Goal: Find specific page/section: Find specific page/section

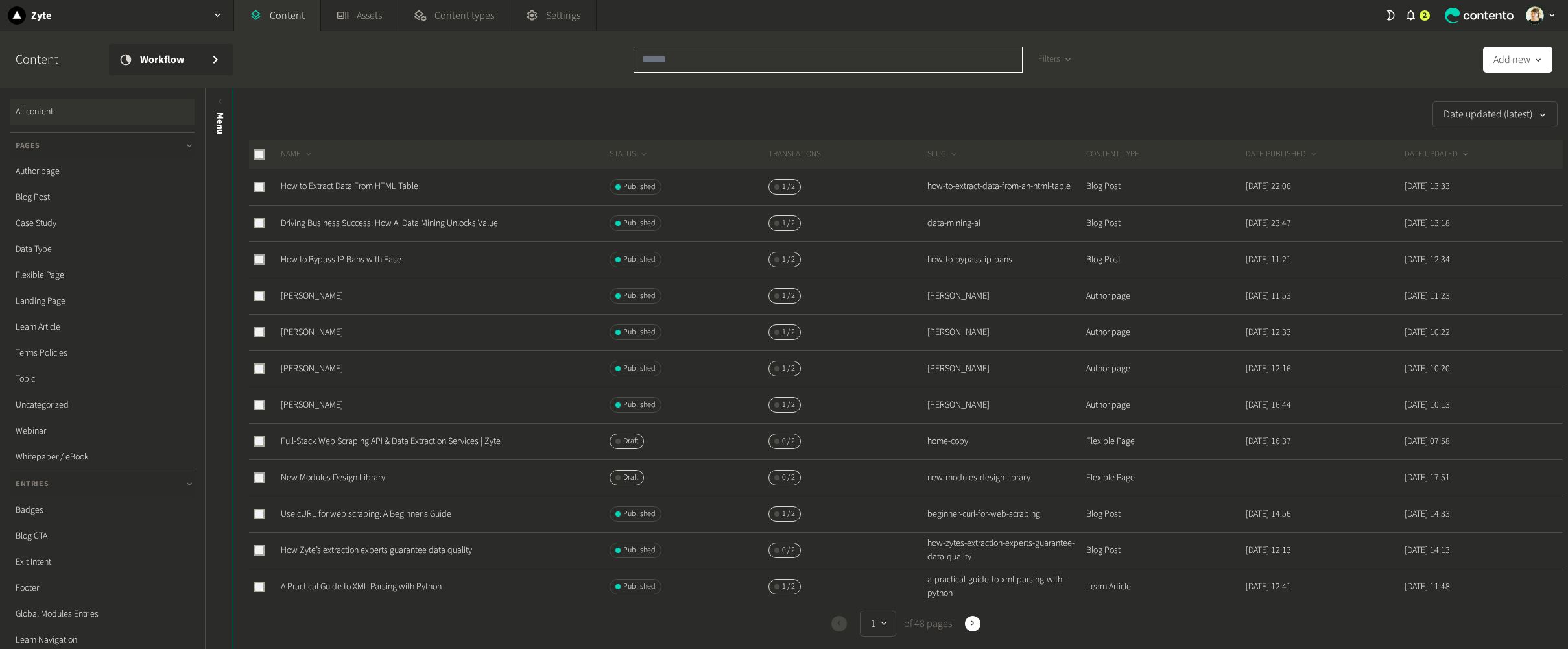
click at [703, 60] on input "text" at bounding box center [828, 59] width 389 height 26
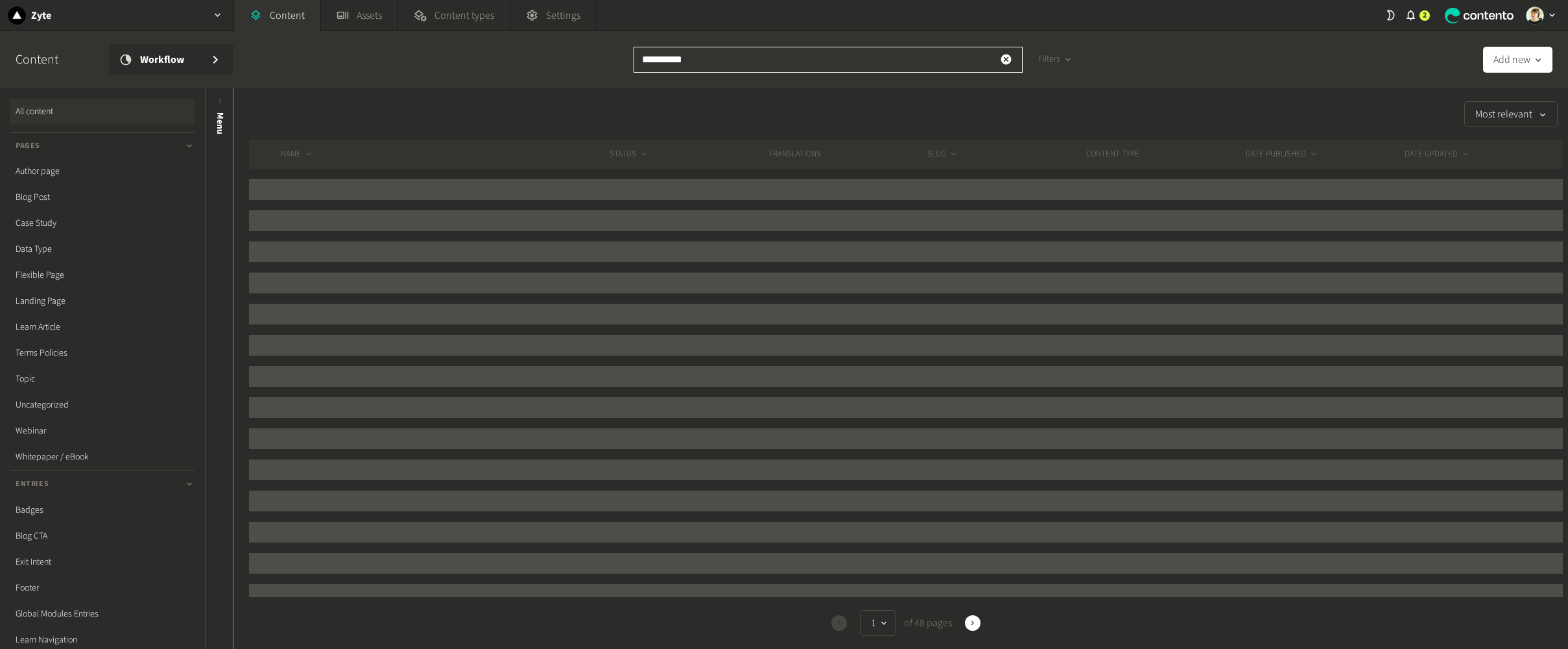
type input "**********"
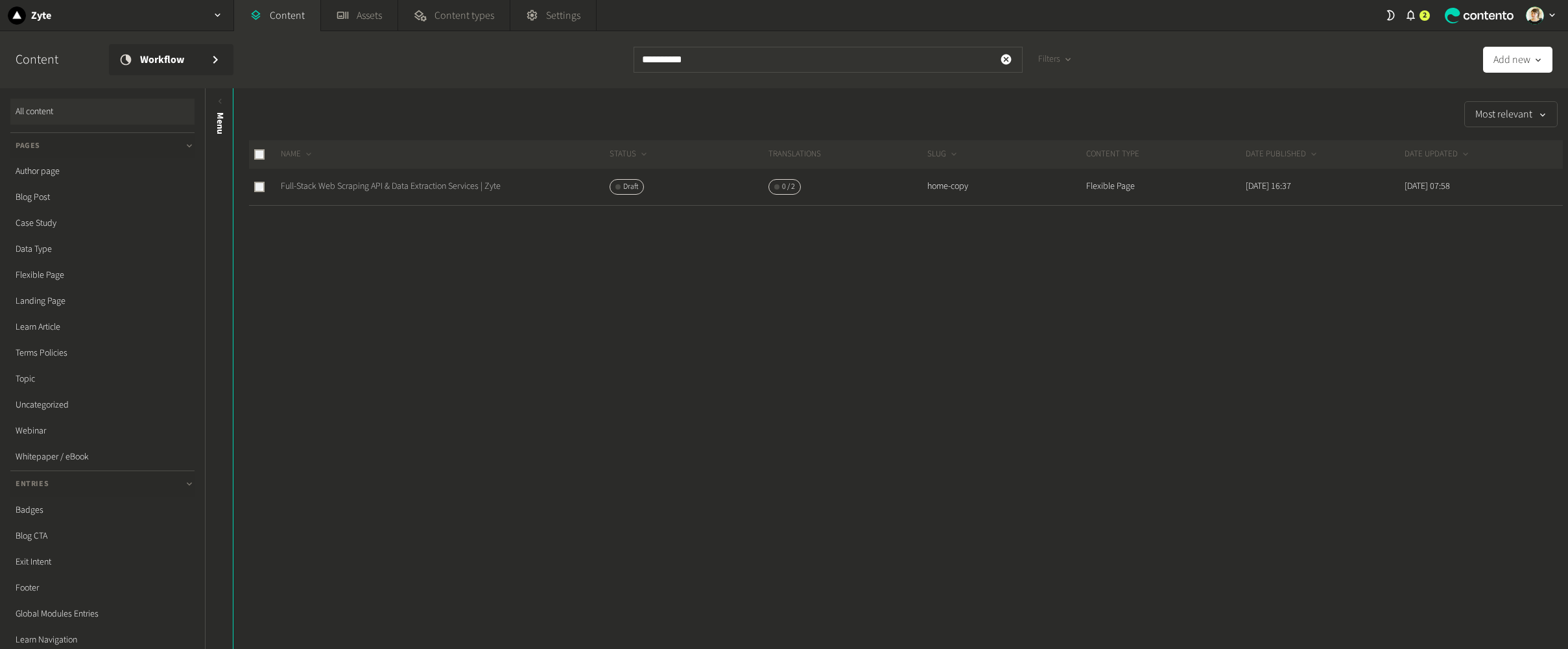
click at [373, 188] on link "Full-Stack Web Scraping API & Data Extraction Services | Zyte" at bounding box center [391, 186] width 220 height 13
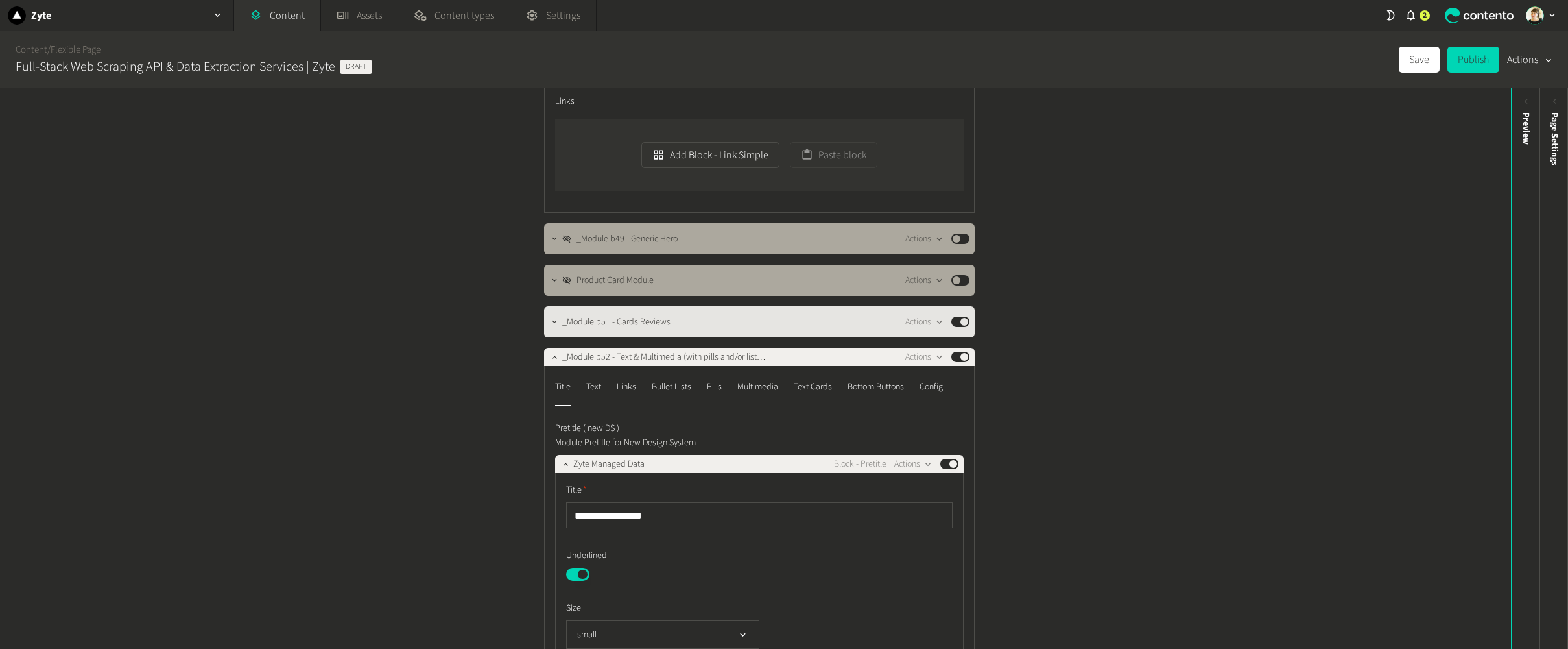
scroll to position [150, 0]
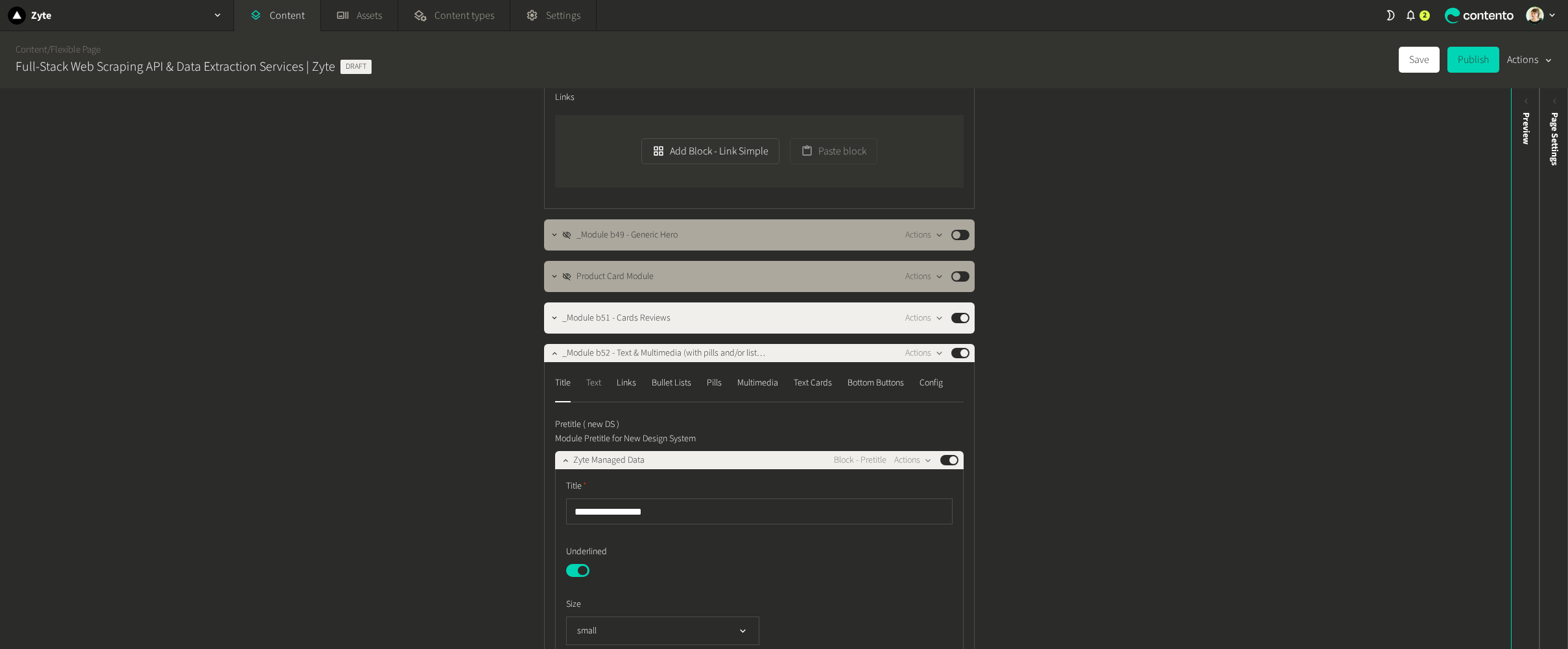
click at [589, 389] on div "Text" at bounding box center [593, 382] width 15 height 21
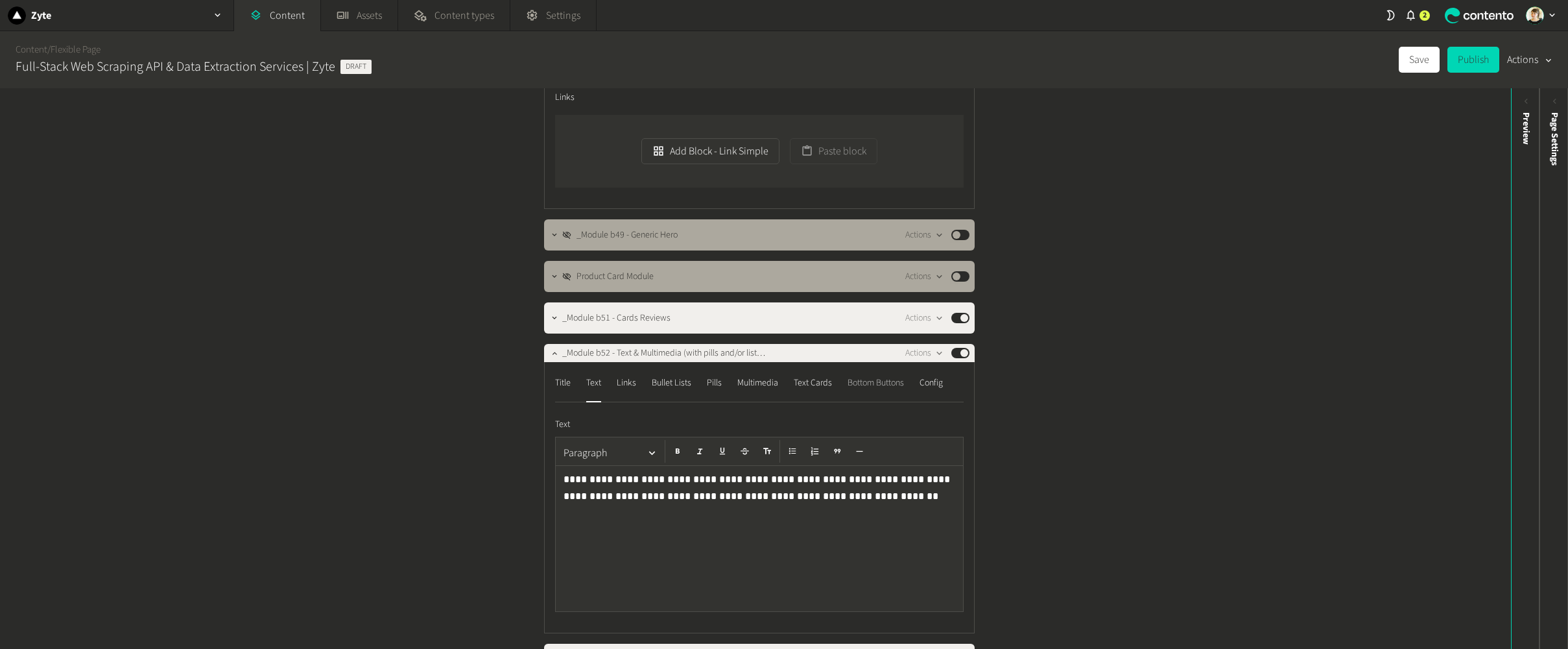
click at [879, 382] on div "Bottom Buttons" at bounding box center [875, 382] width 57 height 21
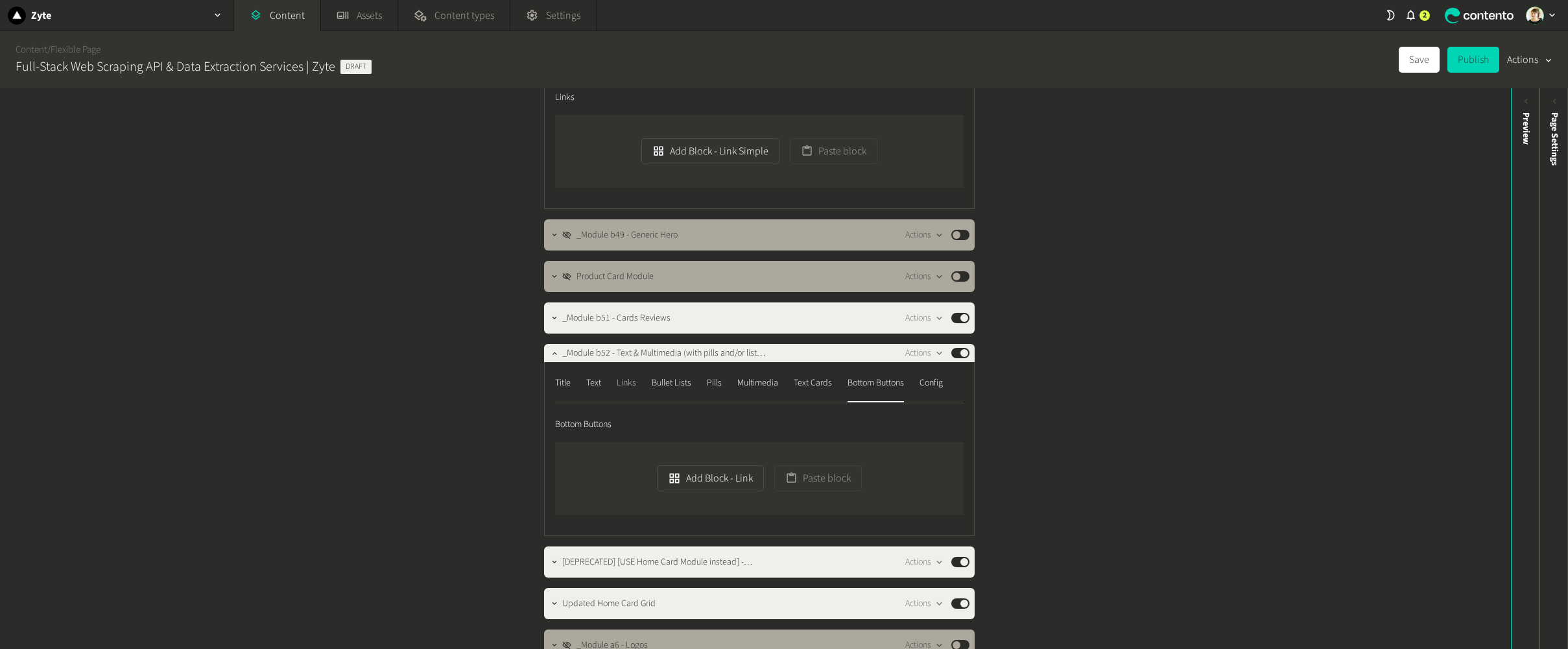
click at [627, 383] on div "Links" at bounding box center [626, 382] width 19 height 21
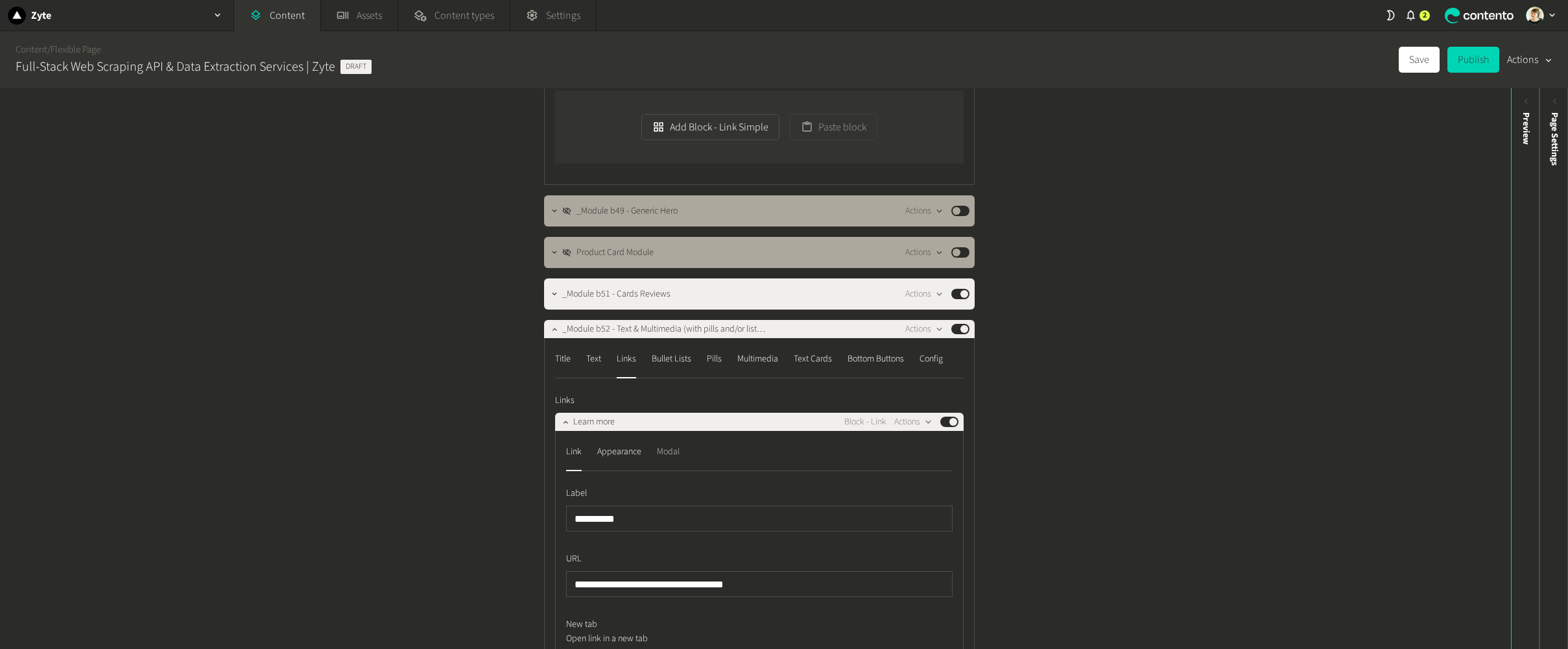
scroll to position [176, 0]
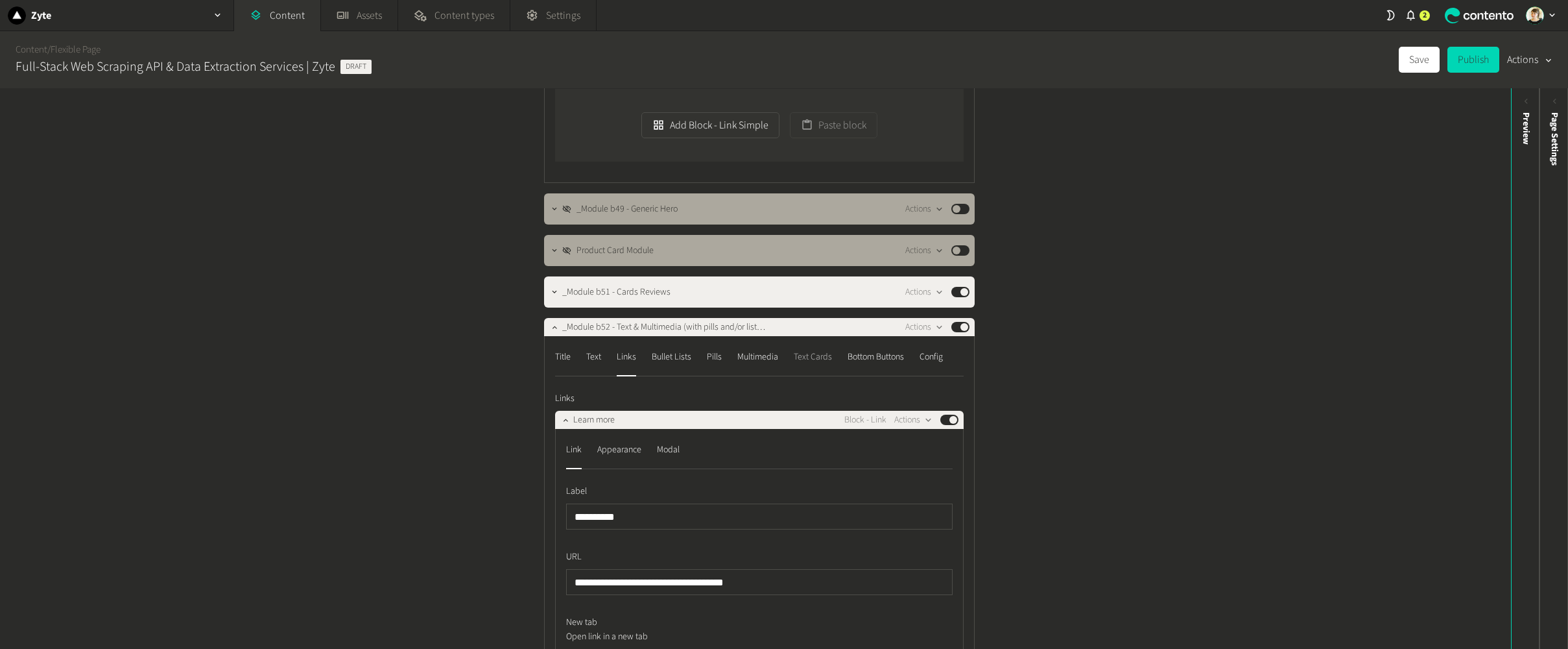
click at [823, 357] on div "Text Cards" at bounding box center [813, 356] width 39 height 21
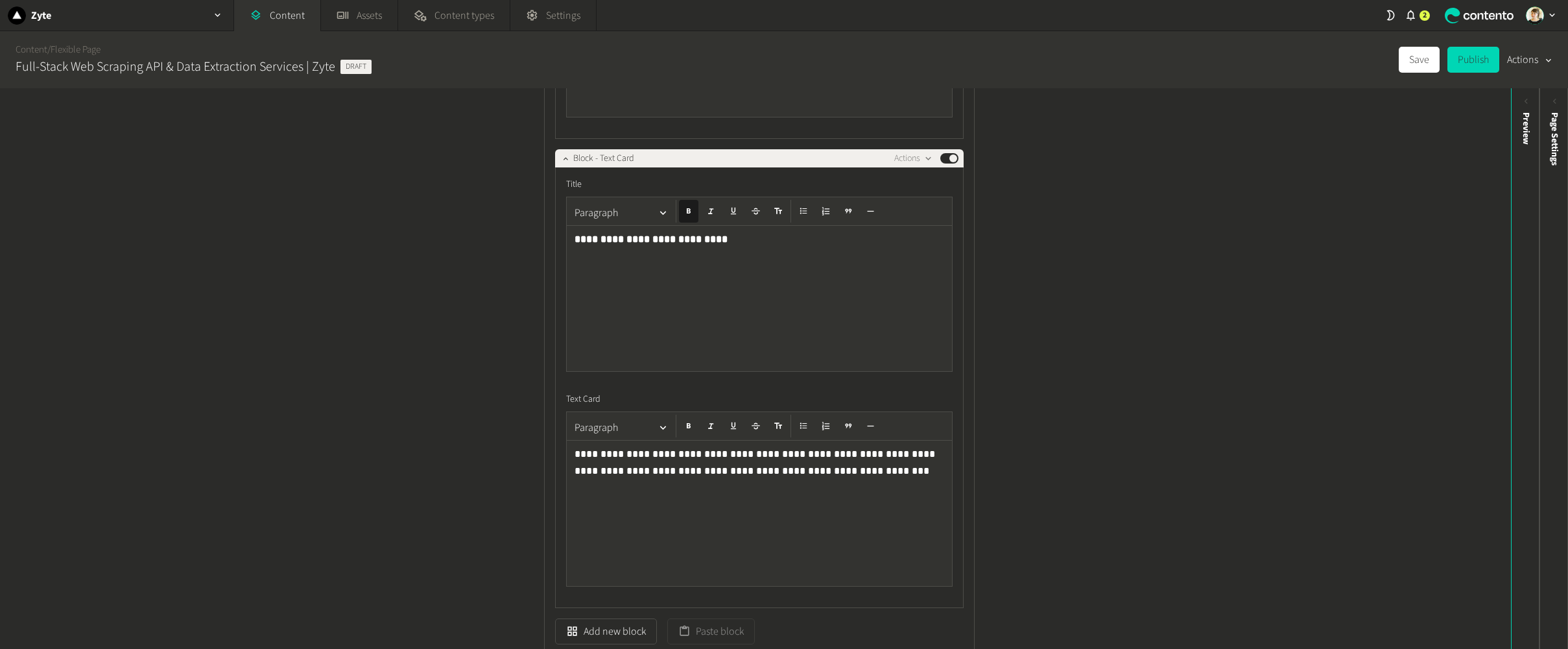
scroll to position [1418, 0]
